Goal: Transaction & Acquisition: Purchase product/service

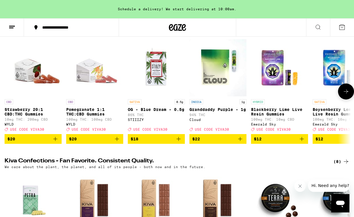
scroll to position [72, 0]
